Goal: Task Accomplishment & Management: Manage account settings

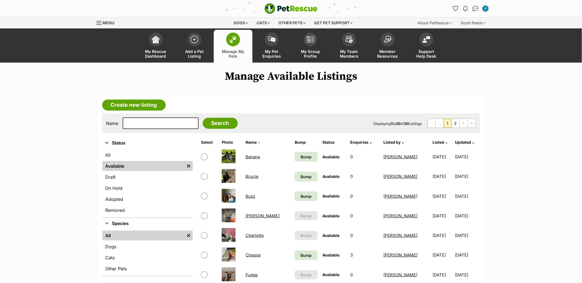
click at [207, 155] on input "checkbox" at bounding box center [204, 157] width 7 height 7
checkbox input "true"
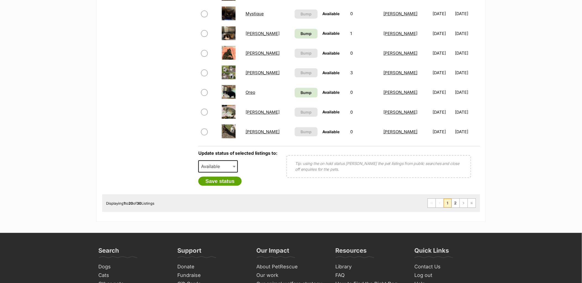
scroll to position [429, 0]
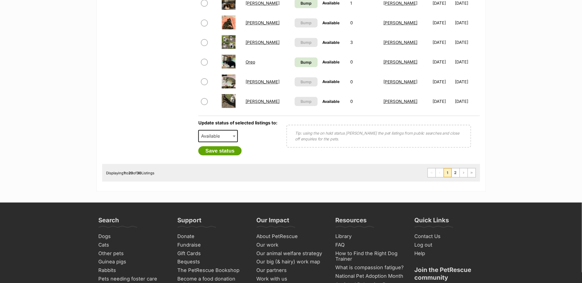
click at [216, 132] on span "Available" at bounding box center [212, 136] width 27 height 8
select select "rehomed"
click at [233, 147] on button "Save status" at bounding box center [220, 150] width 44 height 9
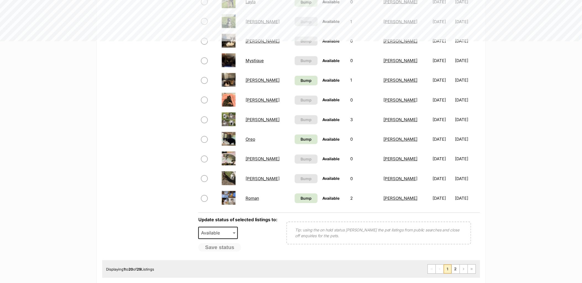
scroll to position [276, 0]
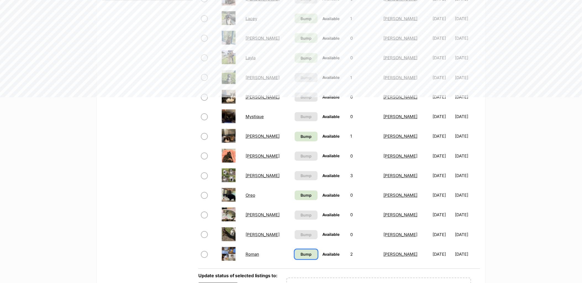
drag, startPoint x: 282, startPoint y: 253, endPoint x: 288, endPoint y: 209, distance: 44.2
click at [300, 232] on span "Bump" at bounding box center [305, 255] width 11 height 6
click at [300, 194] on span "Bump" at bounding box center [305, 196] width 11 height 6
drag, startPoint x: 289, startPoint y: 133, endPoint x: 297, endPoint y: 59, distance: 74.7
click at [300, 134] on span "Bump" at bounding box center [305, 137] width 11 height 6
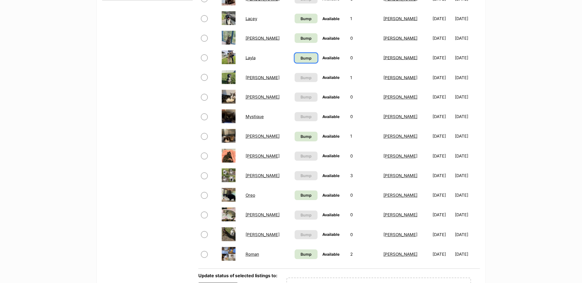
click at [296, 59] on link "Bump" at bounding box center [306, 58] width 23 height 10
click at [300, 39] on span "Bump" at bounding box center [305, 38] width 11 height 6
click at [292, 10] on td "Bump" at bounding box center [305, 18] width 27 height 19
click at [292, 12] on td "Bump" at bounding box center [305, 18] width 27 height 19
click at [300, 17] on span "Bump" at bounding box center [305, 19] width 11 height 6
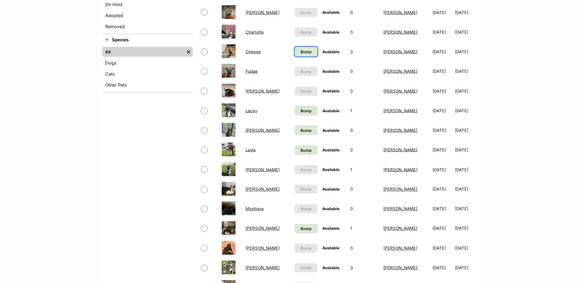
click at [300, 51] on span "Bump" at bounding box center [305, 52] width 11 height 6
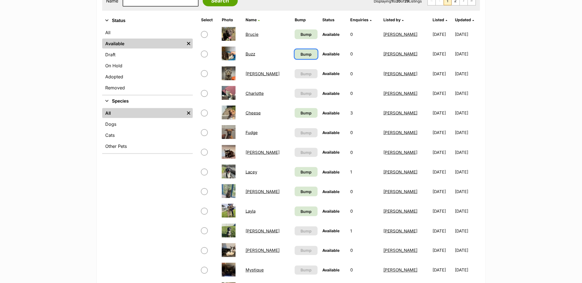
click at [300, 51] on span "Bump" at bounding box center [305, 54] width 11 height 6
click at [292, 39] on td "Bump" at bounding box center [305, 34] width 27 height 19
click at [300, 31] on span "Bump" at bounding box center [305, 34] width 11 height 6
